Goal: Task Accomplishment & Management: Manage account settings

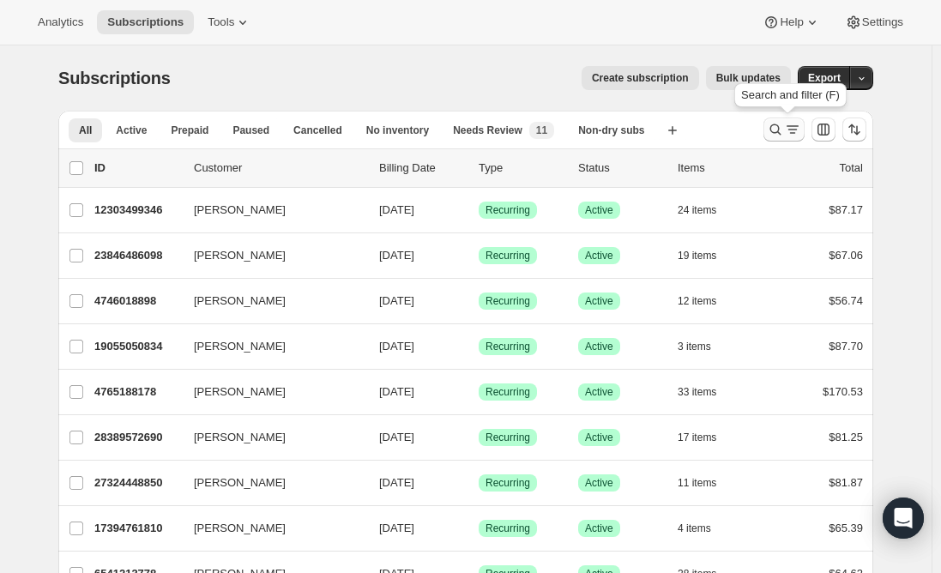
click at [790, 133] on icon "Search and filter results" at bounding box center [792, 129] width 17 height 17
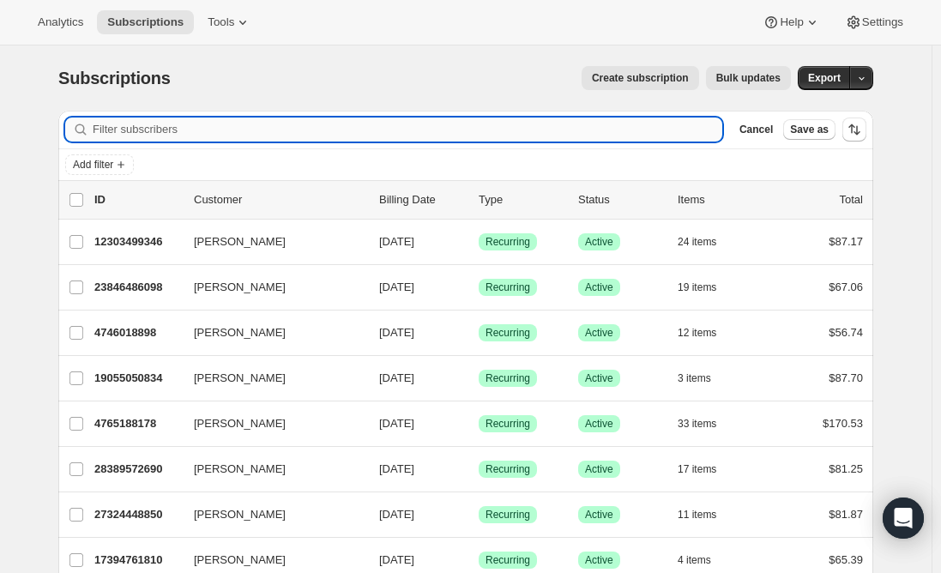
click at [298, 128] on input "Filter subscribers" at bounding box center [408, 130] width 630 height 24
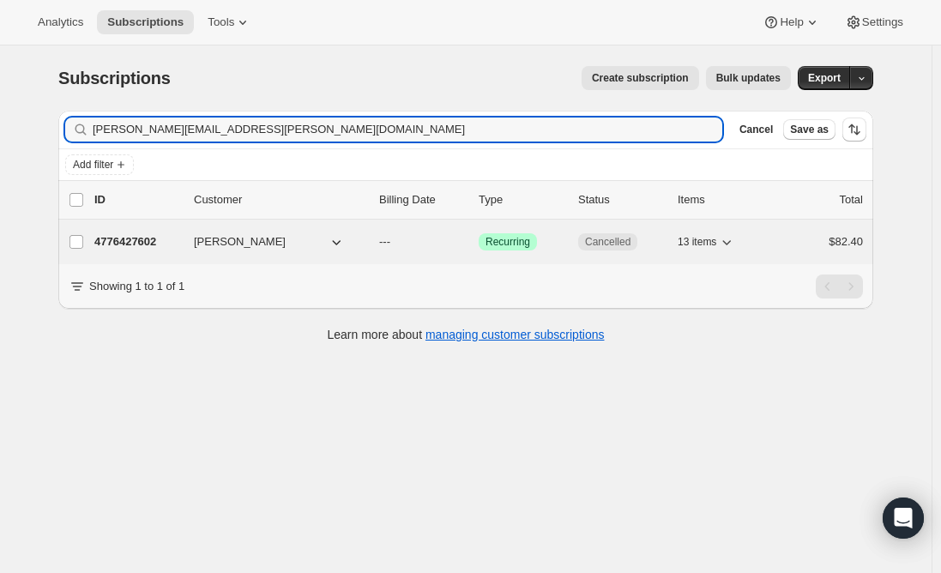
type input "kristen.e.grauer@gmail.com"
click at [118, 240] on p "4776427602" at bounding box center [137, 241] width 86 height 17
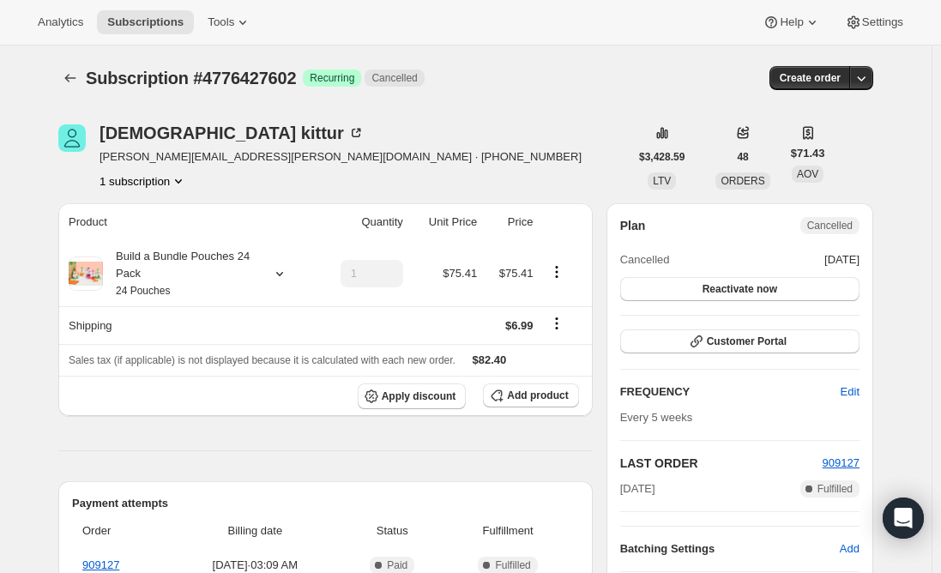
click at [192, 160] on span "kristen.e.grauer@gmail.com · +18587756609" at bounding box center [341, 156] width 482 height 17
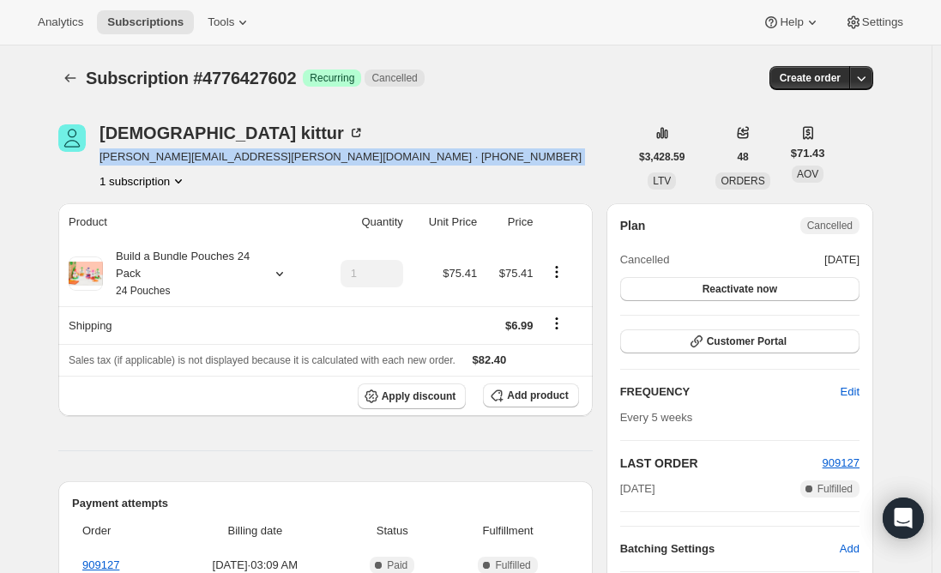
click at [192, 160] on span "kristen.e.grauer@gmail.com · +18587756609" at bounding box center [341, 156] width 482 height 17
click at [239, 158] on span "kristen.e.grauer@gmail.com · +18587756609" at bounding box center [341, 156] width 482 height 17
drag, startPoint x: 238, startPoint y: 158, endPoint x: 102, endPoint y: 168, distance: 136.0
click at [102, 168] on div "kristen kittur kristen.e.grauer@gmail.com · +18587756609 1 subscription" at bounding box center [343, 156] width 571 height 65
copy span "kristen.e.grauer@gmail.com"
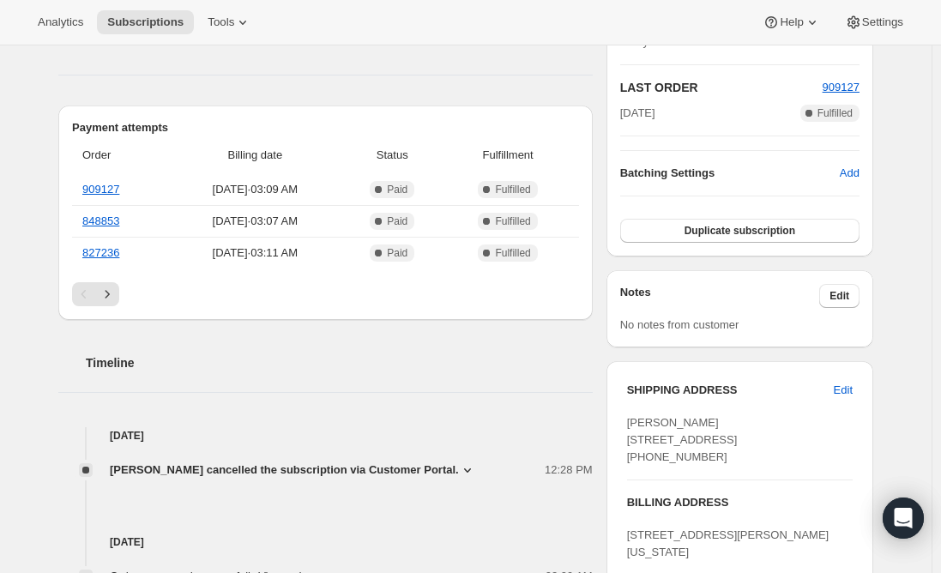
scroll to position [86, 0]
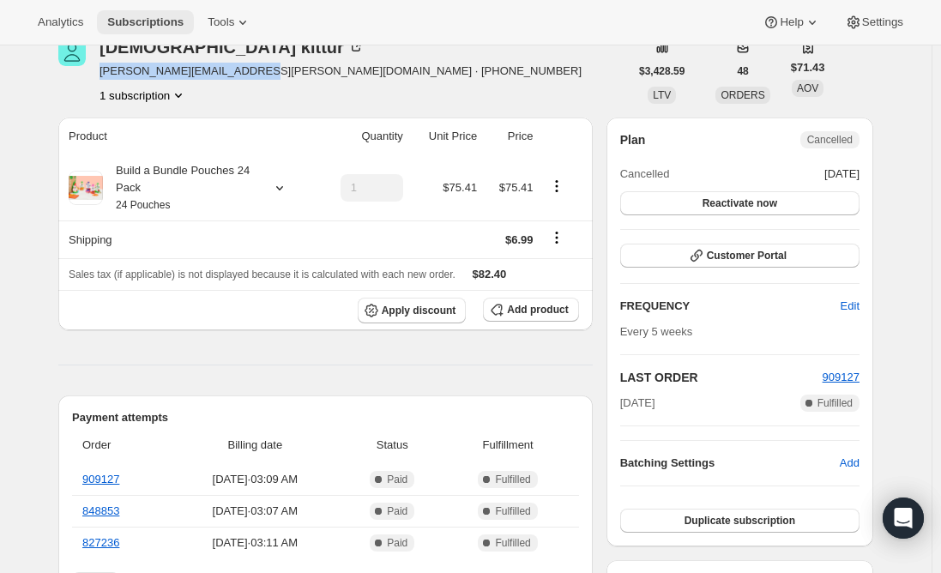
click at [167, 12] on button "Subscriptions" at bounding box center [145, 22] width 97 height 24
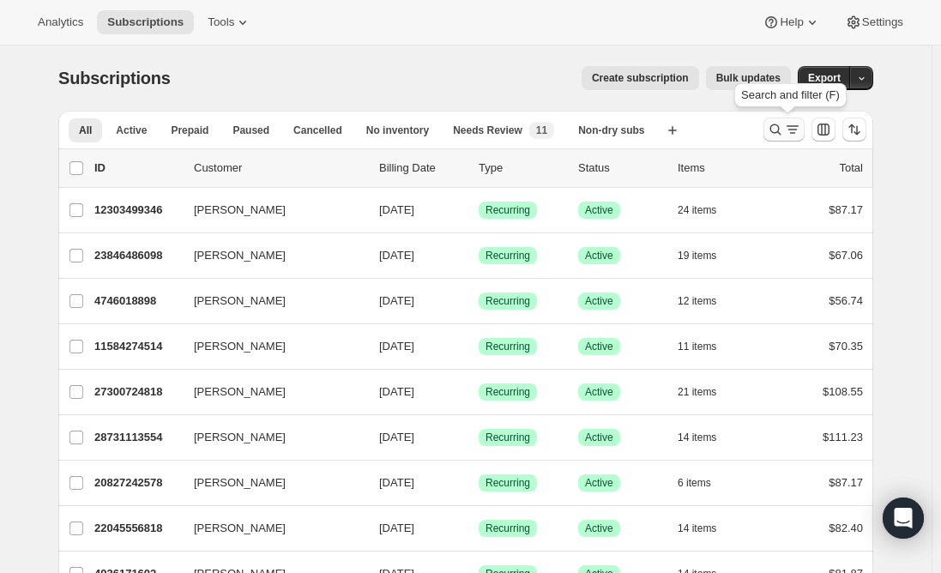
click at [777, 133] on icon "Search and filter results" at bounding box center [776, 129] width 11 height 11
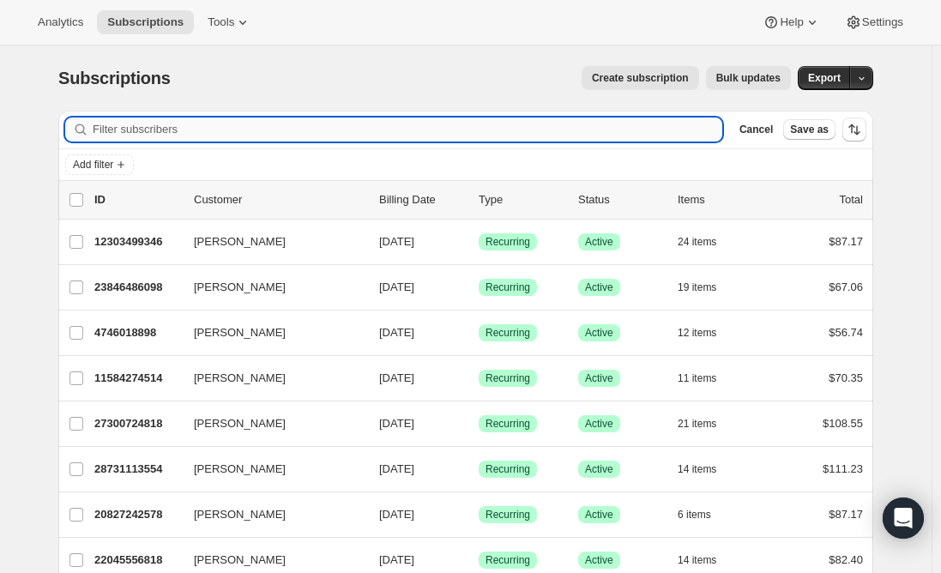
click at [314, 130] on input "Filter subscribers" at bounding box center [408, 130] width 630 height 24
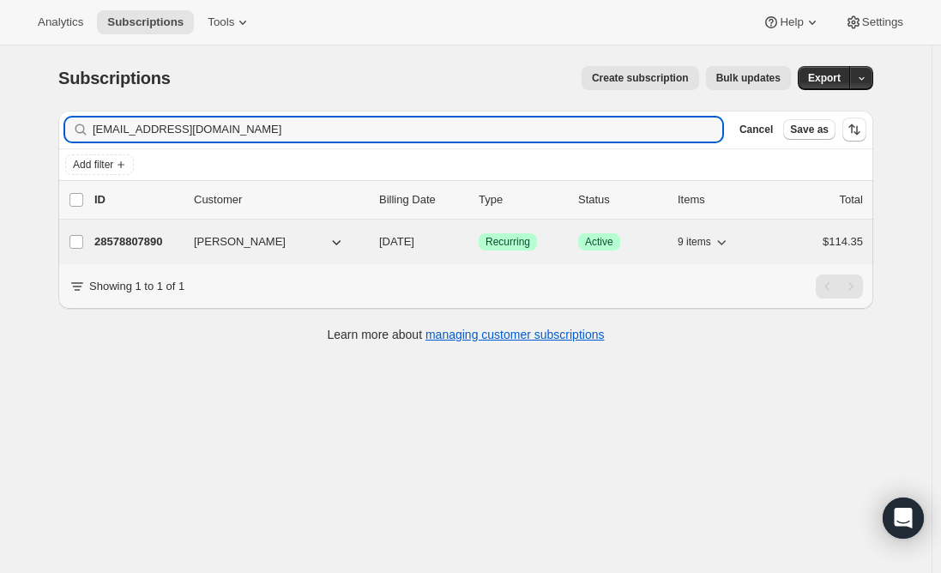
type input "[EMAIL_ADDRESS][DOMAIN_NAME]"
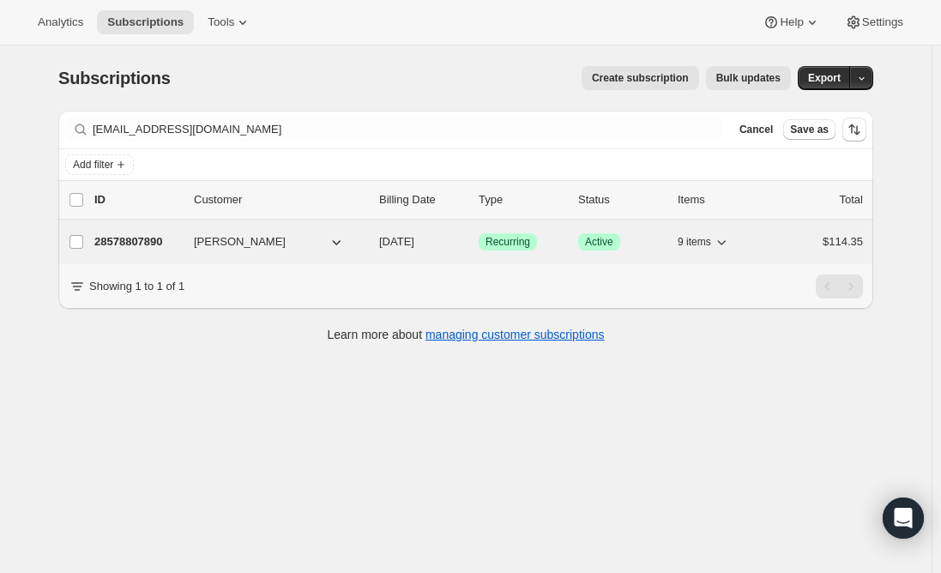
click at [153, 243] on p "28578807890" at bounding box center [137, 241] width 86 height 17
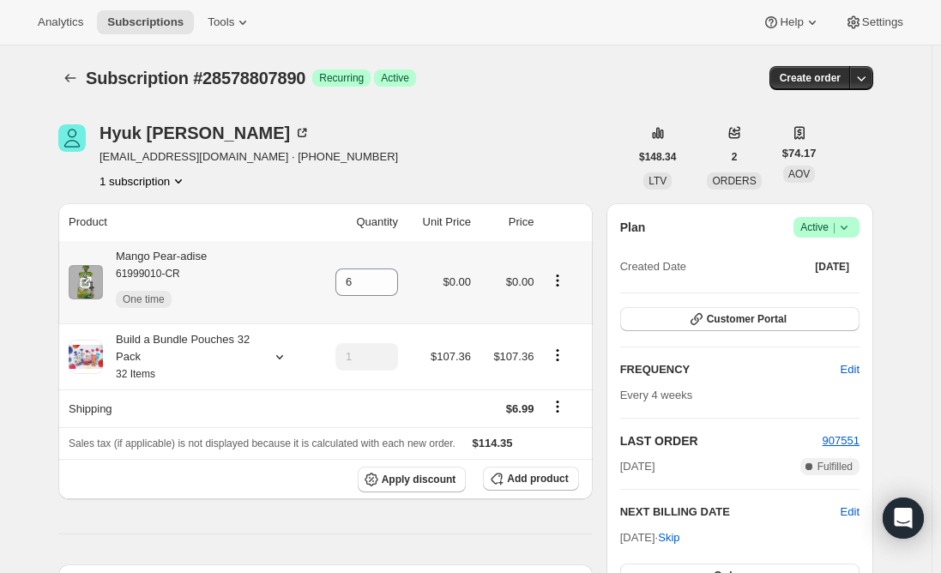
click at [561, 283] on icon "Product actions" at bounding box center [557, 280] width 17 height 17
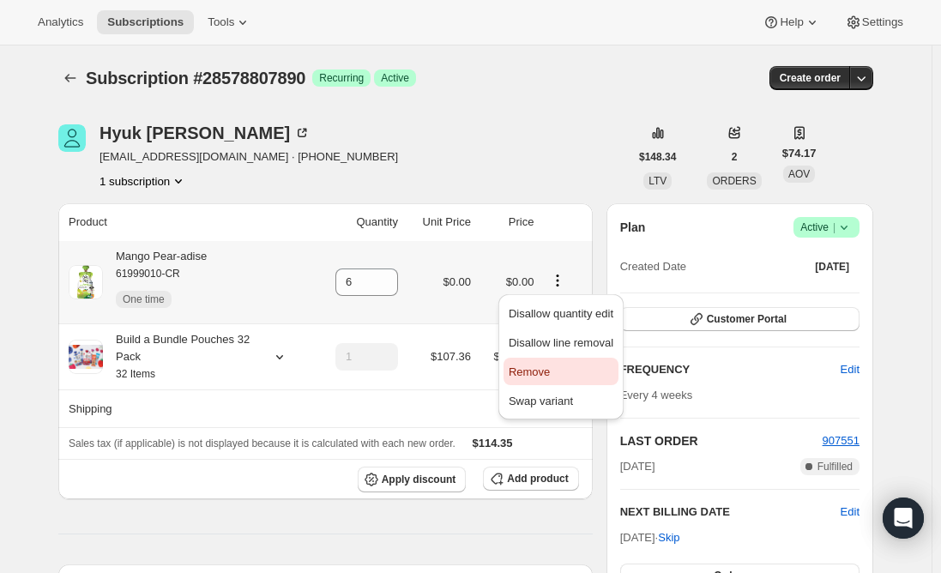
click at [540, 378] on span "Remove" at bounding box center [529, 372] width 41 height 13
type input "0"
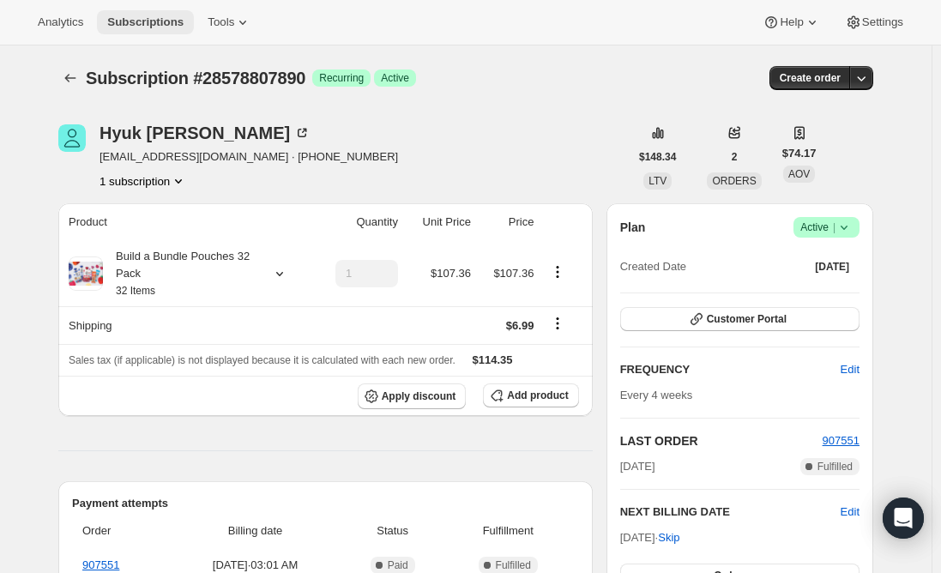
click at [131, 19] on span "Subscriptions" at bounding box center [145, 22] width 76 height 14
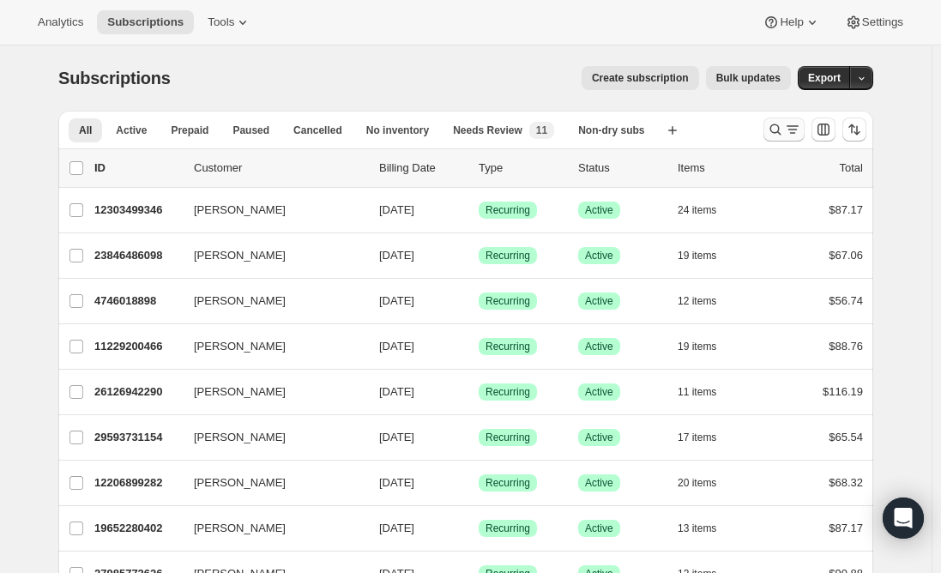
click at [783, 131] on icon "Search and filter results" at bounding box center [775, 129] width 17 height 17
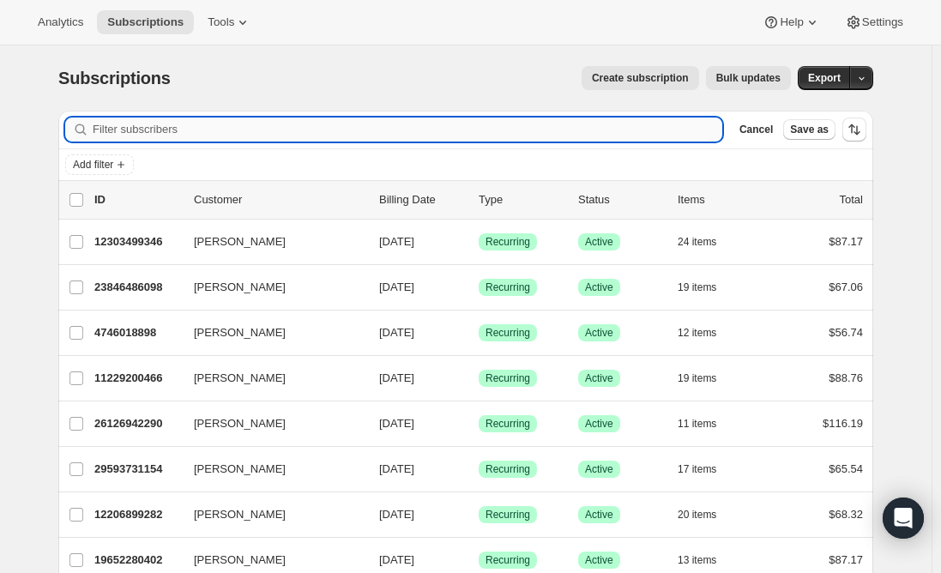
click at [137, 121] on input "Filter subscribers" at bounding box center [408, 130] width 630 height 24
paste input "brettaford101@yahoo.com,"
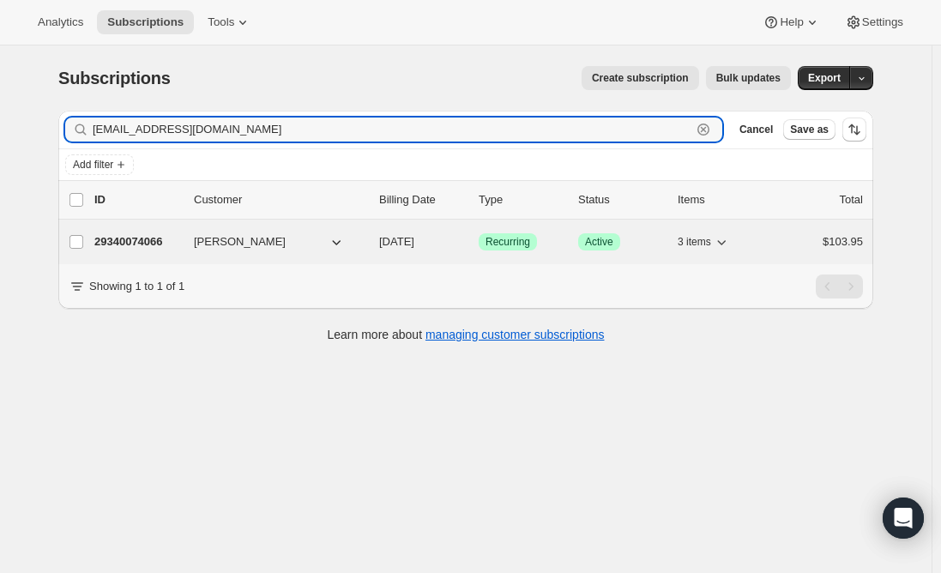
type input "brettaford101@yahoo.com"
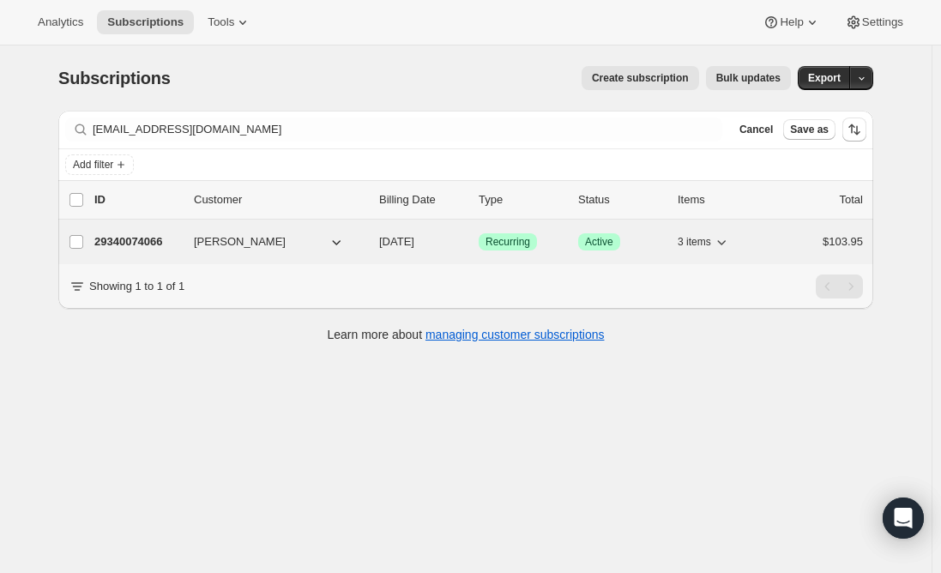
click at [155, 239] on p "29340074066" at bounding box center [137, 241] width 86 height 17
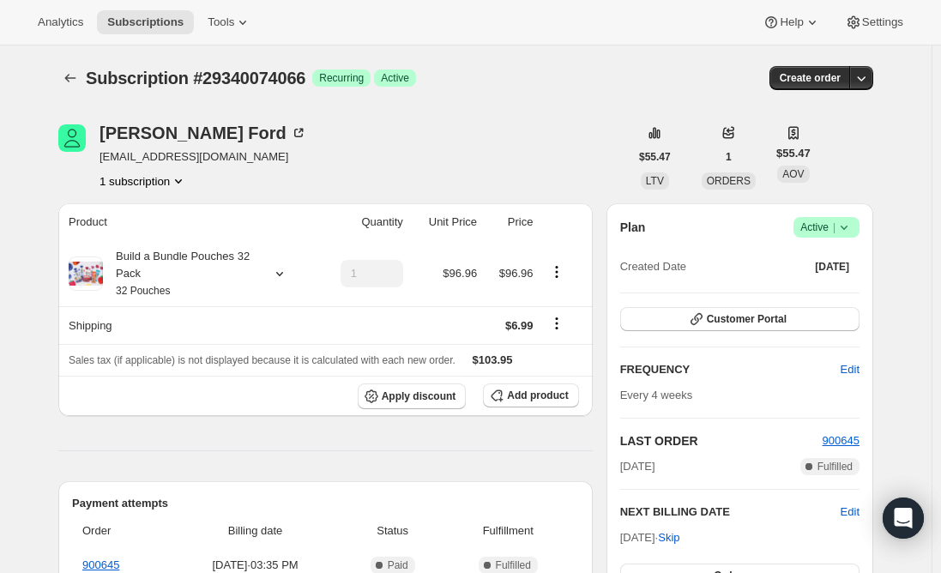
click at [181, 159] on span "brettaford101@yahoo.com" at bounding box center [204, 156] width 208 height 17
copy span "brettaford101@yahoo.com"
click at [816, 233] on span "Active |" at bounding box center [827, 227] width 52 height 17
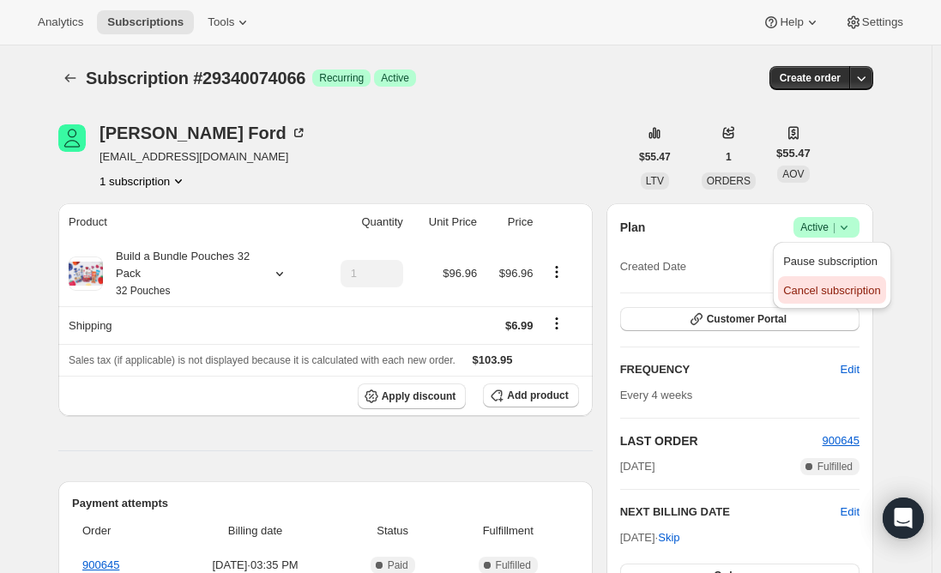
click at [825, 287] on span "Cancel subscription" at bounding box center [831, 290] width 97 height 13
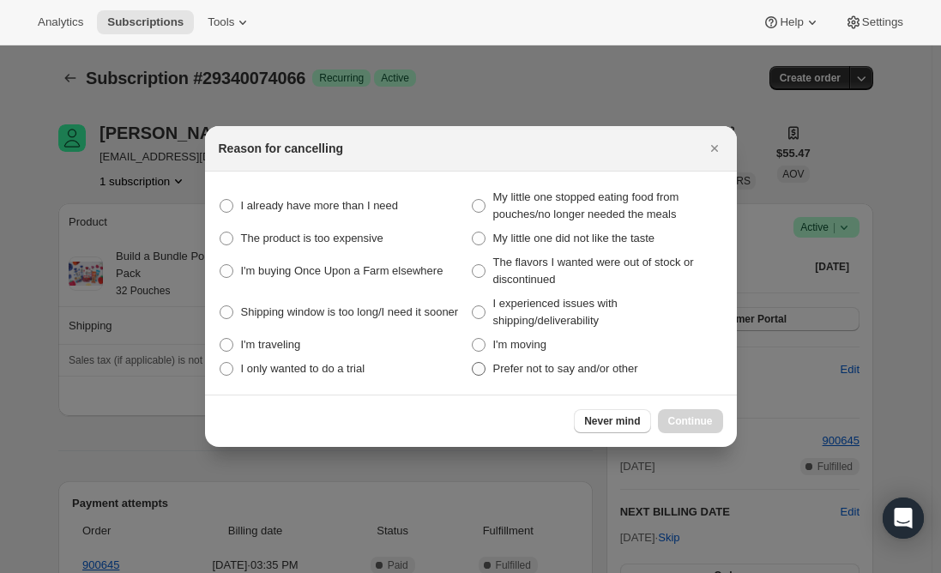
click at [478, 372] on span ":rbv:" at bounding box center [479, 369] width 14 height 14
click at [473, 363] on other "Prefer not to say and/or other" at bounding box center [472, 362] width 1 height 1
radio other "true"
click at [679, 425] on span "Continue" at bounding box center [690, 421] width 45 height 14
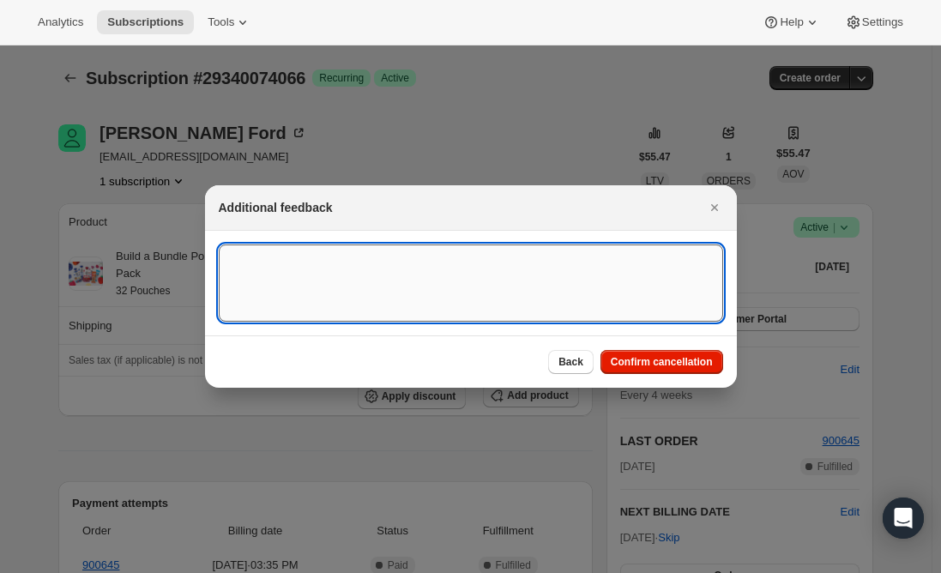
click at [321, 261] on textarea ":rbv:" at bounding box center [471, 283] width 505 height 77
type textarea "Canceled per req."
click at [648, 358] on span "Confirm cancellation" at bounding box center [662, 362] width 102 height 14
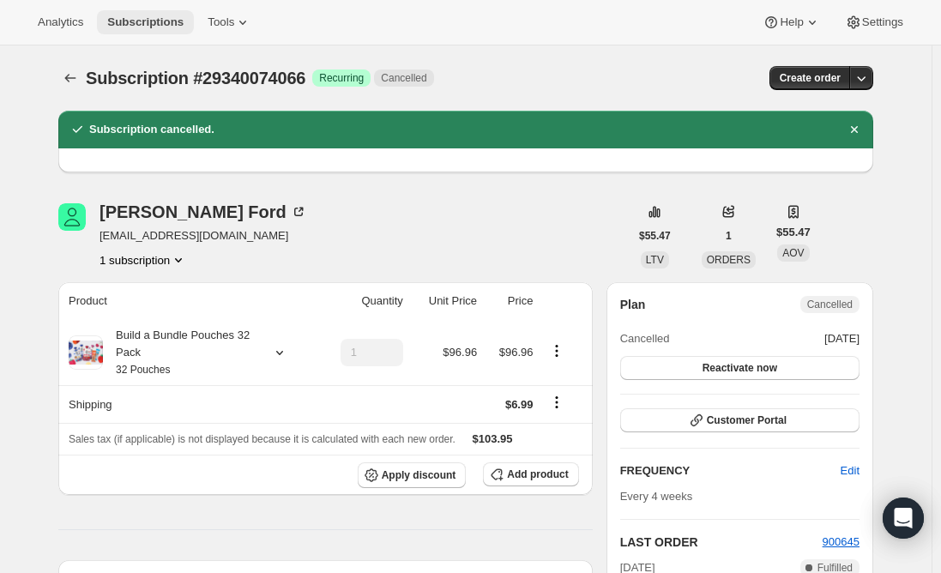
click at [131, 28] on span "Subscriptions" at bounding box center [145, 22] width 76 height 14
